Goal: Find specific page/section: Find specific page/section

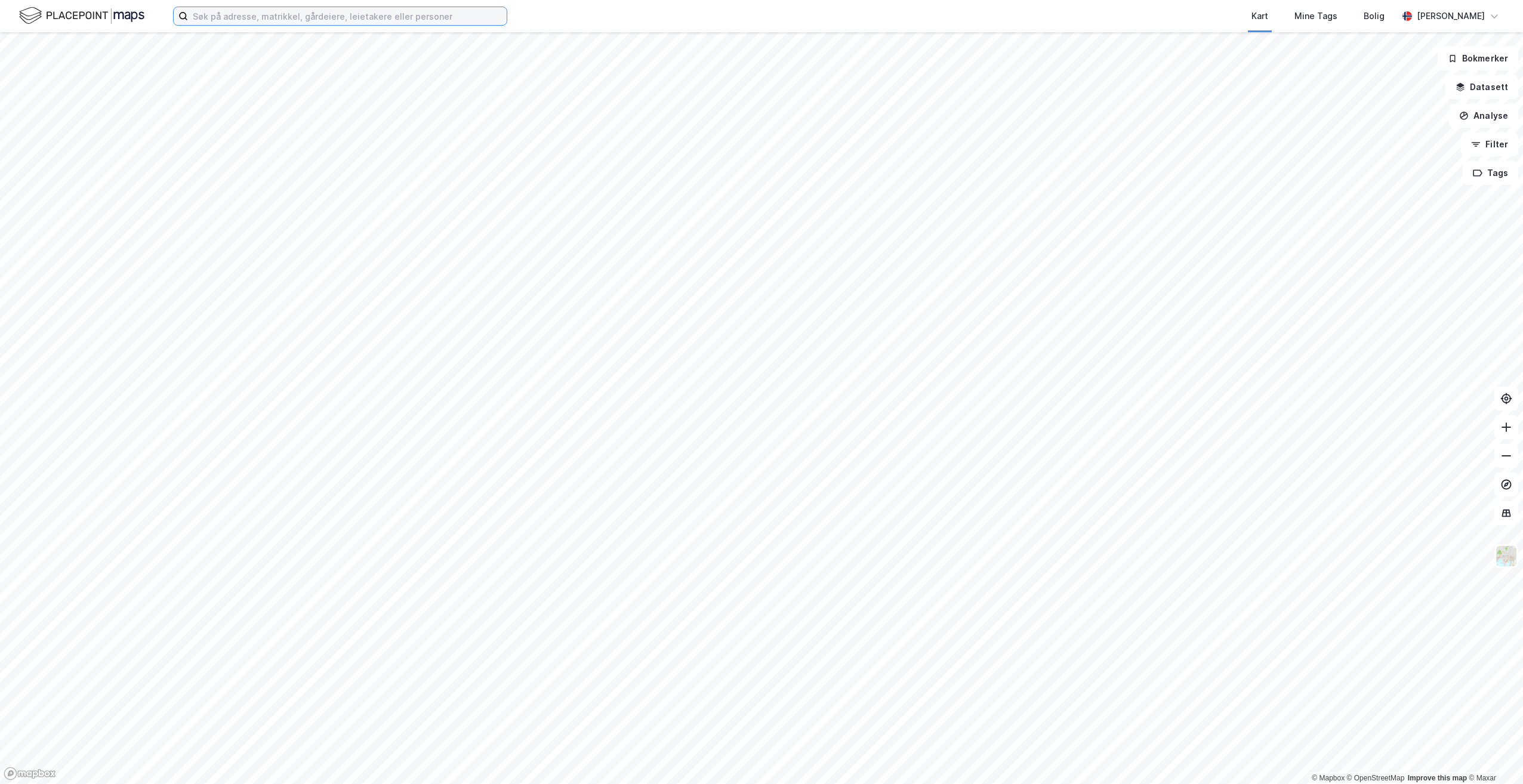
click at [445, 15] on input at bounding box center [348, 16] width 319 height 18
